Goal: Task Accomplishment & Management: Use online tool/utility

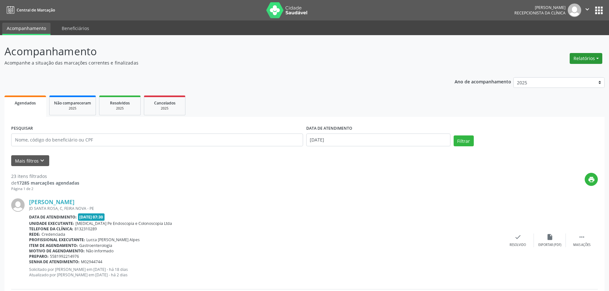
click at [593, 54] on div "Relatórios Agendamentos Procedimentos realizados" at bounding box center [585, 58] width 37 height 15
drag, startPoint x: 593, startPoint y: 56, endPoint x: 587, endPoint y: 57, distance: 5.7
click at [592, 56] on button "Relatórios" at bounding box center [586, 58] width 33 height 11
click at [560, 70] on link "Agendamentos" at bounding box center [568, 72] width 69 height 9
select select "9"
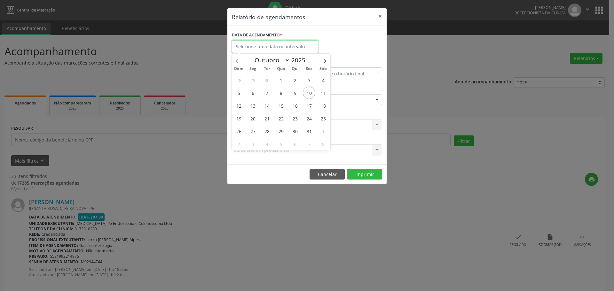
drag, startPoint x: 263, startPoint y: 46, endPoint x: 282, endPoint y: 65, distance: 26.0
click at [263, 46] on input "text" at bounding box center [275, 46] width 86 height 13
click at [308, 93] on span "10" at bounding box center [309, 93] width 12 height 12
type input "[DATE]"
click at [307, 93] on span "10" at bounding box center [309, 93] width 12 height 12
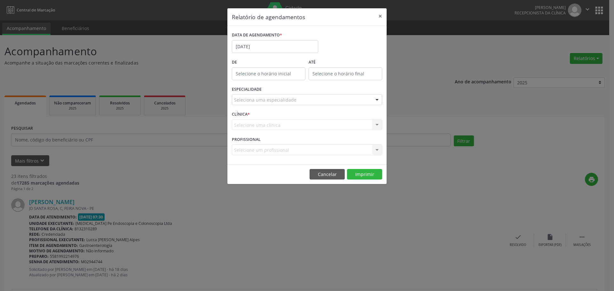
click at [307, 93] on div "ESPECIALIDADE Seleciona uma especialidade Todas as especialidades Alergologia A…" at bounding box center [306, 97] width 153 height 25
type input "12:00"
click at [271, 74] on input "12:00" at bounding box center [269, 73] width 74 height 13
click at [348, 77] on input "12:00" at bounding box center [345, 73] width 74 height 13
click at [354, 84] on span at bounding box center [354, 84] width 4 height 6
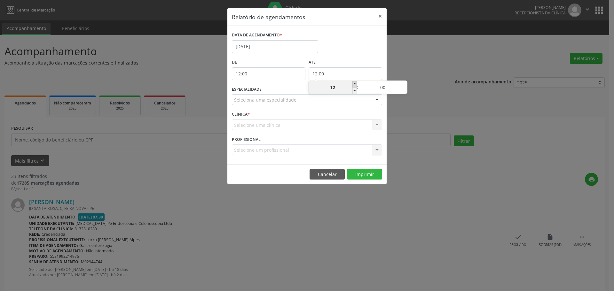
type input "13:00"
type input "13"
click at [354, 84] on span at bounding box center [354, 84] width 4 height 6
type input "14:00"
type input "14"
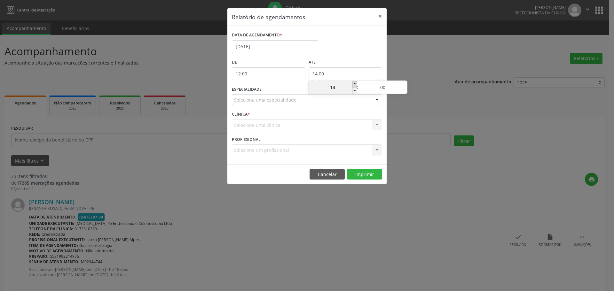
click at [354, 84] on span at bounding box center [354, 84] width 4 height 6
type input "15:00"
type input "15"
click at [354, 84] on span at bounding box center [354, 84] width 4 height 6
type input "16:00"
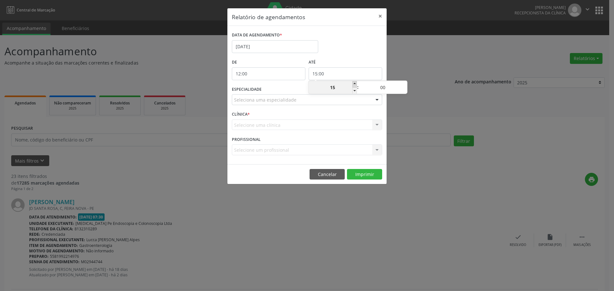
type input "16"
click at [354, 84] on span at bounding box center [354, 84] width 4 height 6
type input "17:00"
type input "17"
click at [354, 84] on span at bounding box center [354, 84] width 4 height 6
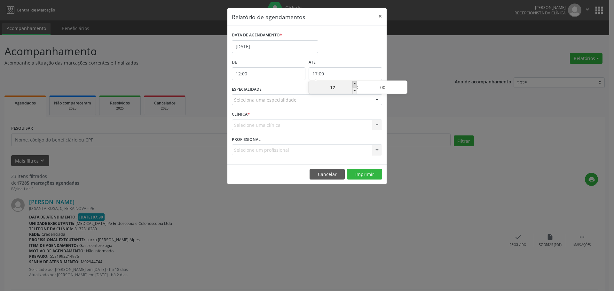
type input "18:00"
type input "18"
click at [354, 84] on span at bounding box center [354, 84] width 4 height 6
type input "19:00"
type input "19"
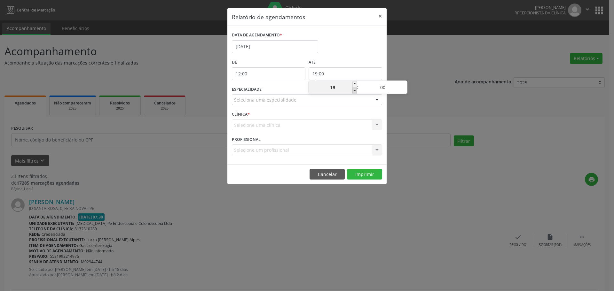
click at [353, 91] on span at bounding box center [354, 91] width 4 height 6
type input "18:00"
type input "18"
click at [403, 51] on div "Relatório de agendamentos × DATA DE AGENDAMENTO * [DATE] De 12:00 ATÉ 18:00 ESP…" at bounding box center [307, 145] width 614 height 291
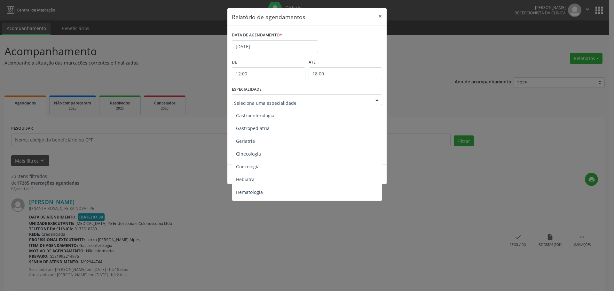
scroll to position [415, 0]
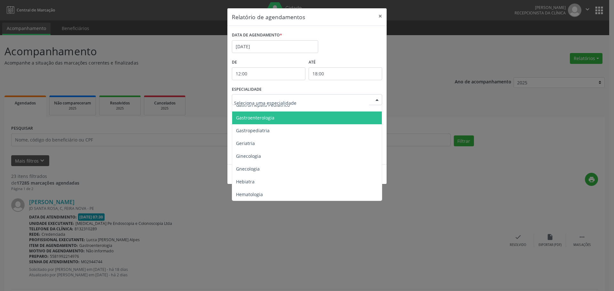
click at [267, 119] on span "Gastroenterologia" at bounding box center [255, 118] width 38 height 6
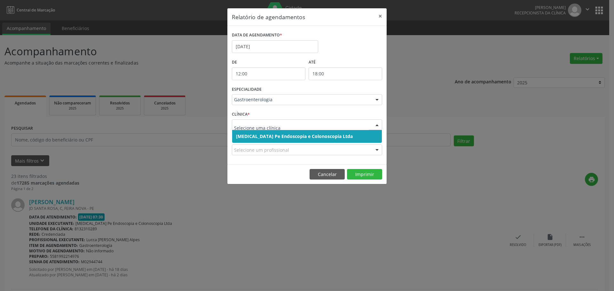
click at [286, 142] on span "[MEDICAL_DATA] Pe Endoscopia e Colonoscopia Ltda" at bounding box center [307, 136] width 150 height 13
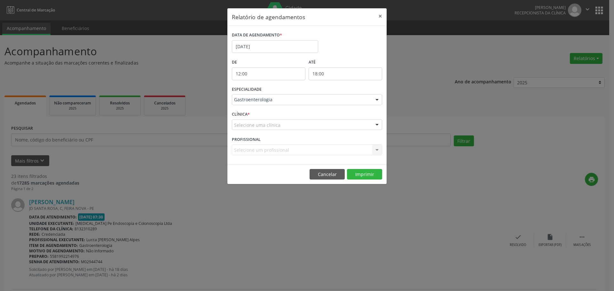
click at [289, 122] on div "Selecione uma clínica" at bounding box center [307, 125] width 150 height 11
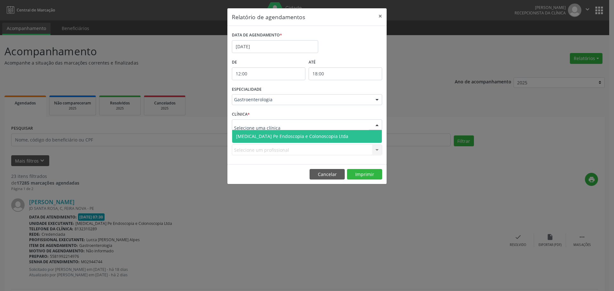
click at [289, 131] on span "[MEDICAL_DATA] Pe Endoscopia e Colonoscopia Ltda" at bounding box center [307, 136] width 150 height 13
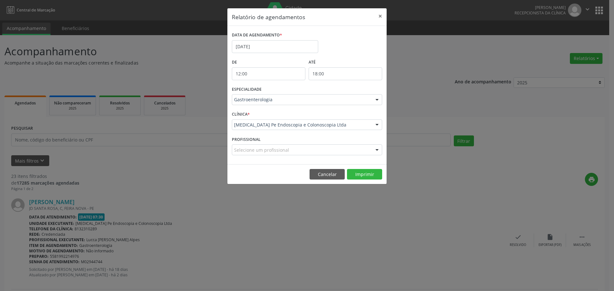
click at [289, 158] on div "PROFISSIONAL Selecione um profissional Todos os profissionais [PERSON_NAME] [PE…" at bounding box center [306, 147] width 153 height 25
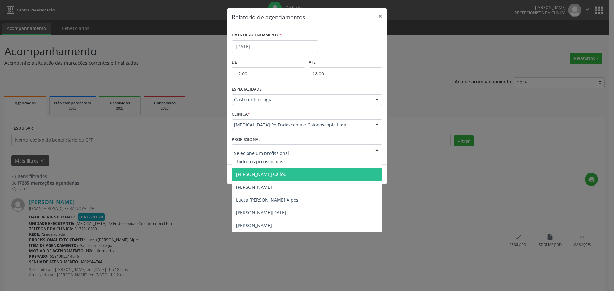
click at [274, 174] on span "[PERSON_NAME] Callou" at bounding box center [261, 174] width 50 height 6
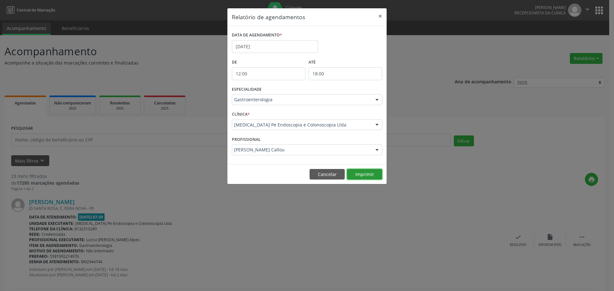
click at [363, 175] on button "Imprimir" at bounding box center [364, 174] width 35 height 11
